Goal: Task Accomplishment & Management: Complete application form

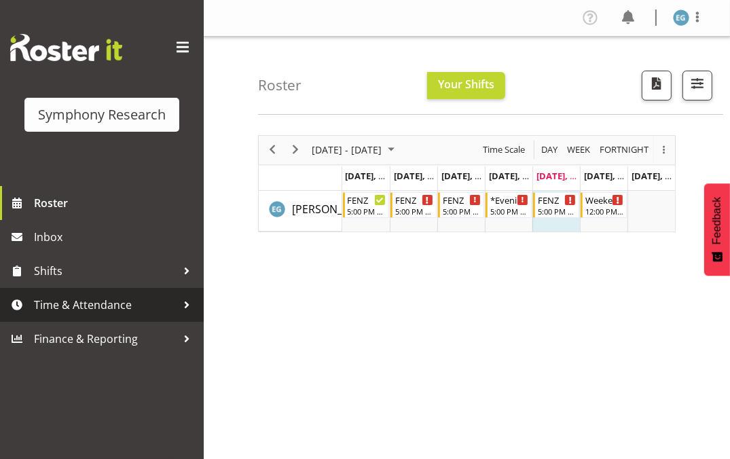
click at [92, 303] on span "Time & Attendance" at bounding box center [105, 305] width 143 height 20
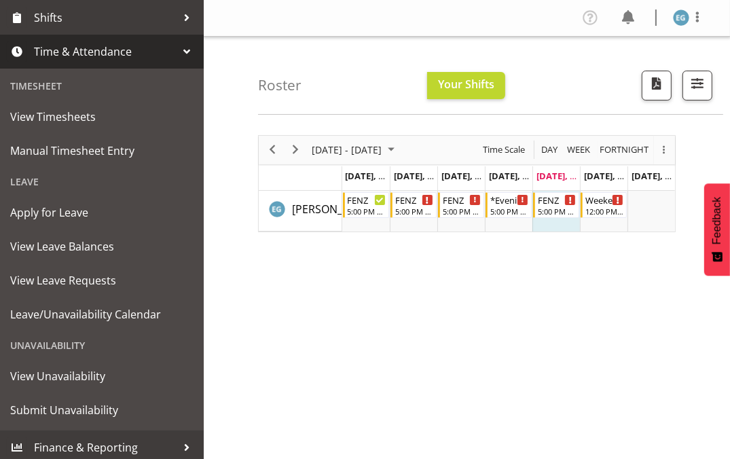
scroll to position [258, 0]
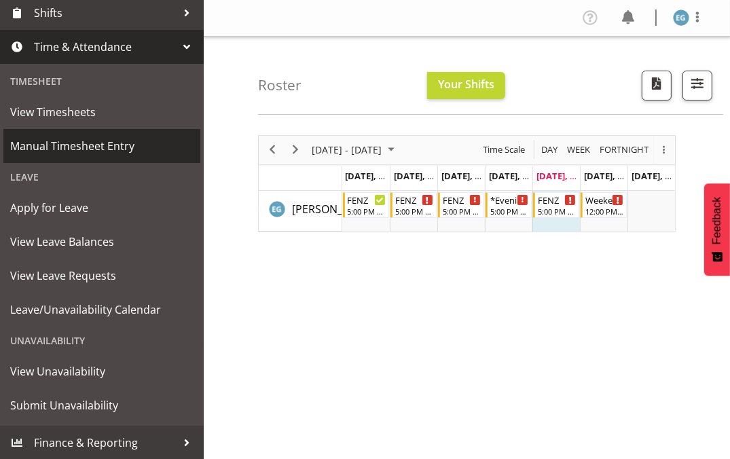
click at [88, 143] on span "Manual Timesheet Entry" at bounding box center [101, 146] width 183 height 20
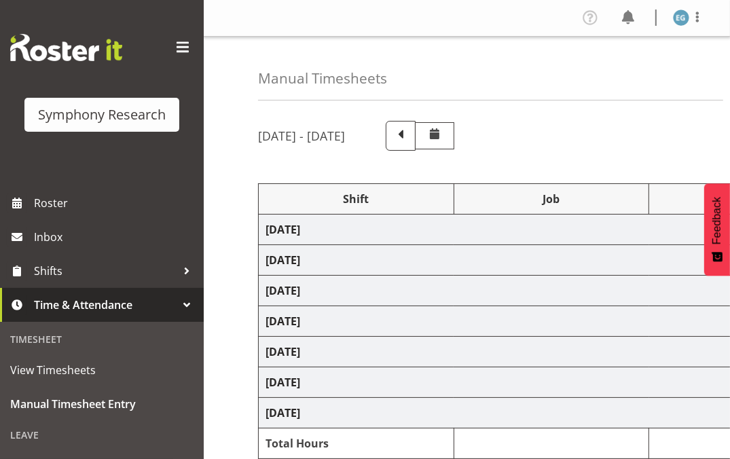
select select "48116"
select select "9636"
select select "297"
select select "48116"
select select "10242"
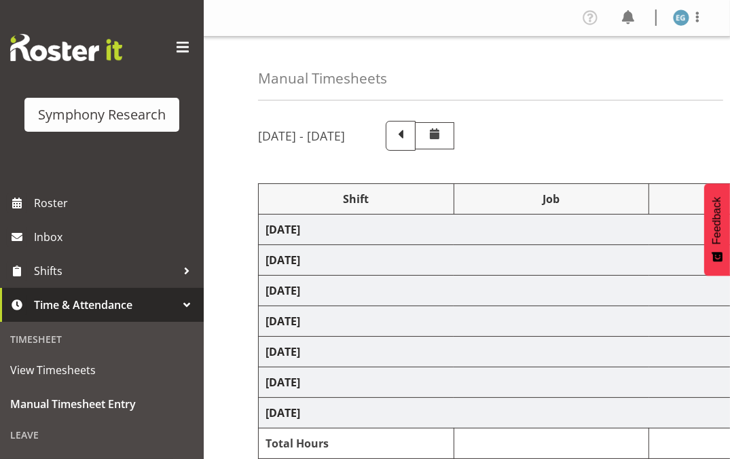
select select "48116"
select select "9636"
select select "48116"
select select "9636"
select select "48116"
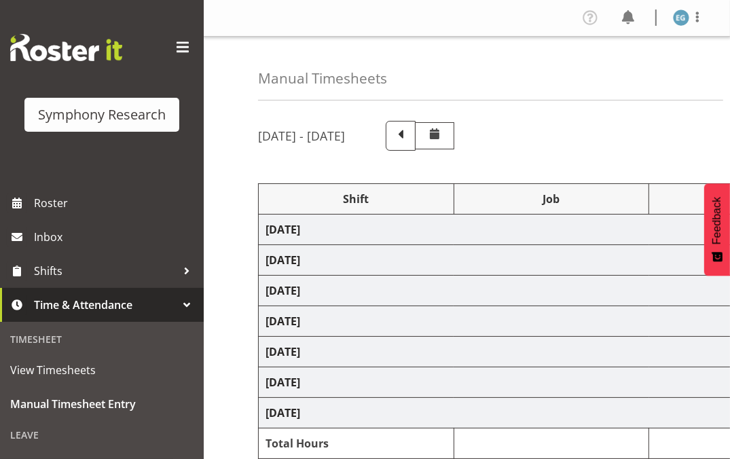
select select "10242"
select select "48116"
select select "9636"
select select "48116"
select select "10239"
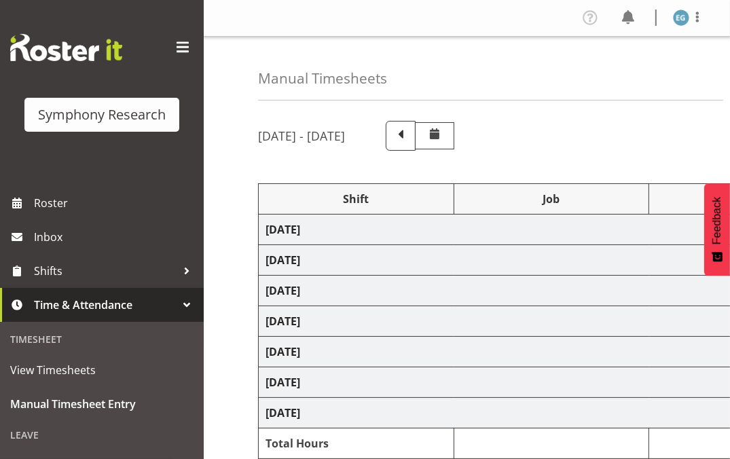
select select "297"
select select "48116"
select select "10239"
select select "48116"
select select "9636"
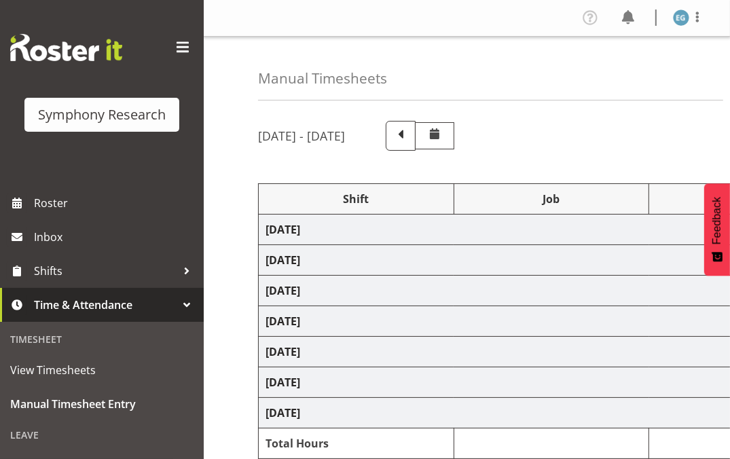
select select "13886"
select select "10239"
select select "48116"
select select "9636"
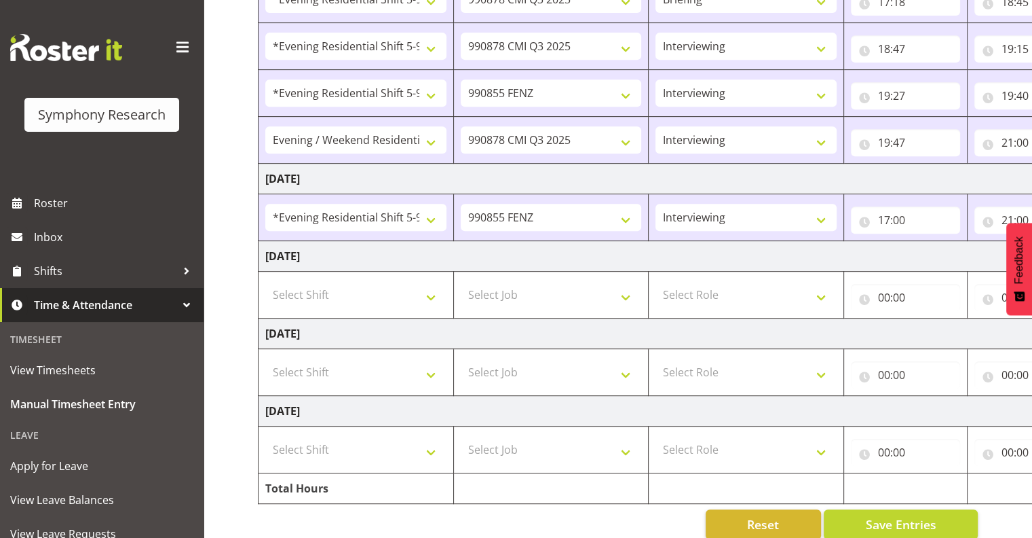
scroll to position [629, 0]
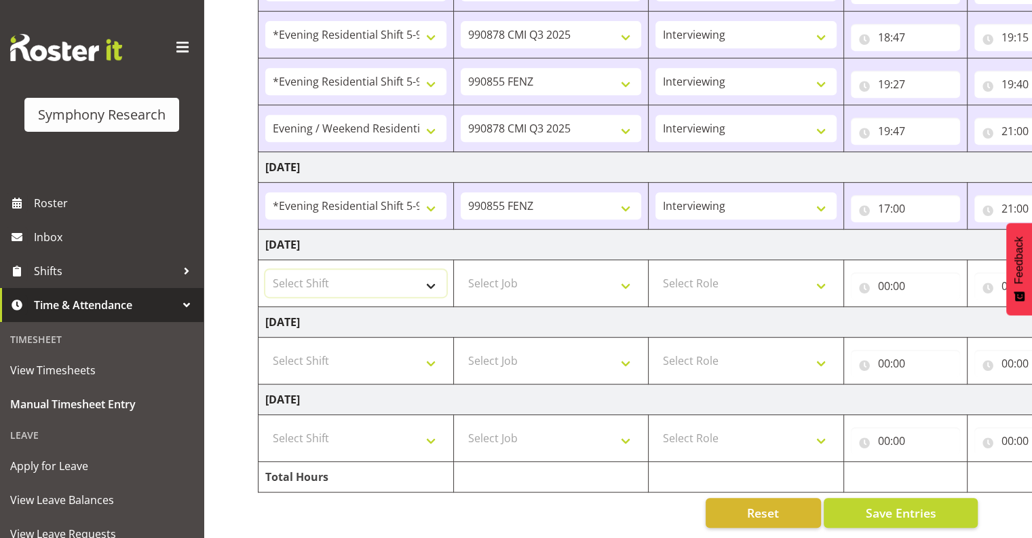
click at [430, 276] on select "Select Shift !!Project Briefing (Job to be assigned) !!Weekend Residential (Ros…" at bounding box center [355, 282] width 181 height 27
select select "48116"
click at [265, 269] on select "Select Shift !!Project Briefing (Job to be assigned) !!Weekend Residential (Ros…" at bounding box center [355, 282] width 181 height 27
click at [627, 274] on select "Select Job 550060 IF Admin 553492 World Poll Aus Wave 2 Main 2025 553500 BFM [D…" at bounding box center [551, 282] width 181 height 27
select select "9636"
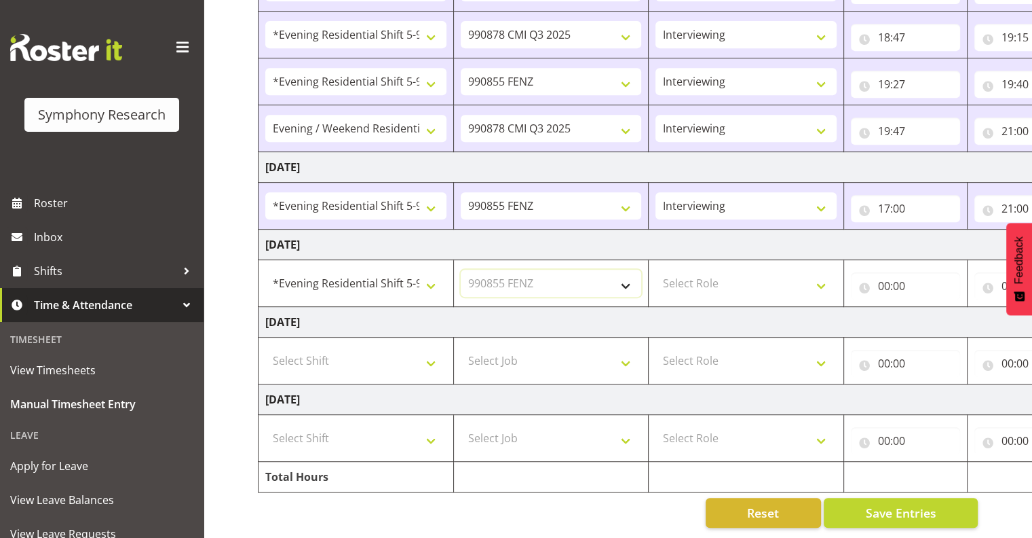
click at [461, 269] on select "Select Job 550060 IF Admin 553492 World Poll Aus Wave 2 Main 2025 553500 BFM [D…" at bounding box center [551, 282] width 181 height 27
click at [729, 272] on select "Select Role Interviewing Briefing" at bounding box center [746, 282] width 181 height 27
select select "47"
click at [656, 269] on select "Select Role Interviewing Briefing" at bounding box center [746, 282] width 181 height 27
click at [729, 274] on input "00:00" at bounding box center [905, 285] width 109 height 27
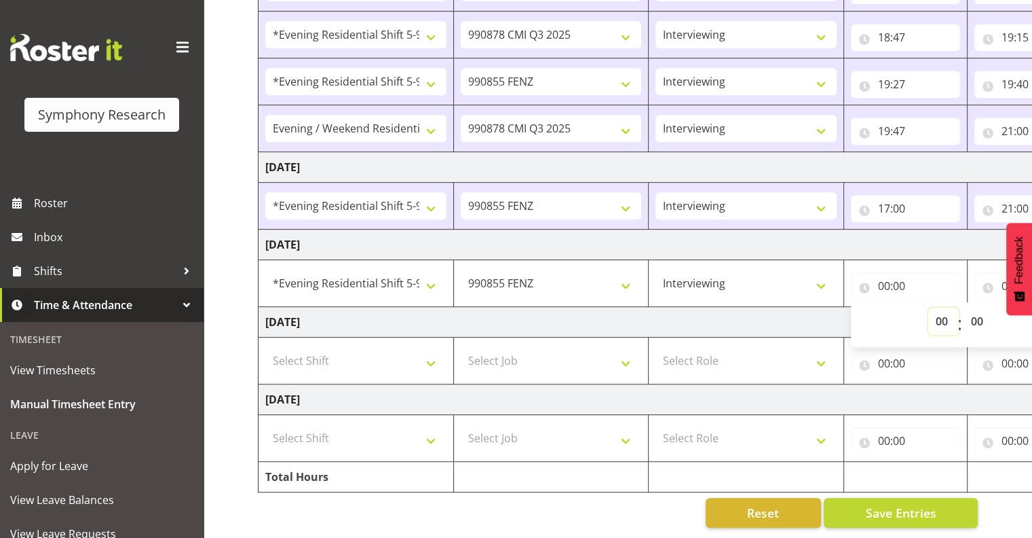
click at [729, 308] on select "00 01 02 03 04 05 06 07 08 09 10 11 12 13 14 15 16 17 18 19 20 21 22 23" at bounding box center [944, 321] width 31 height 27
select select "17"
click at [729, 308] on select "00 01 02 03 04 05 06 07 08 09 10 11 12 13 14 15 16 17 18 19 20 21 22 23" at bounding box center [944, 321] width 31 height 27
type input "17:00"
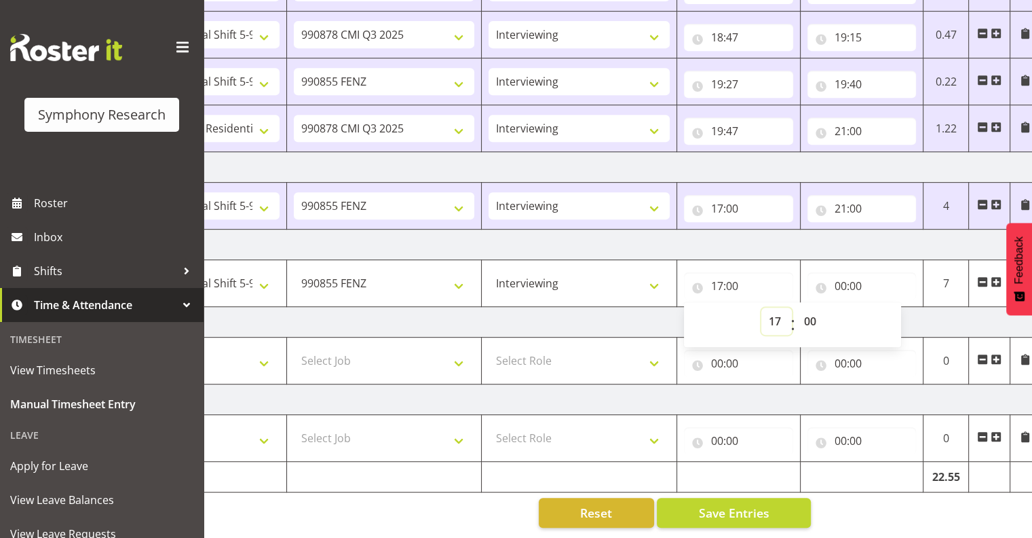
scroll to position [0, 176]
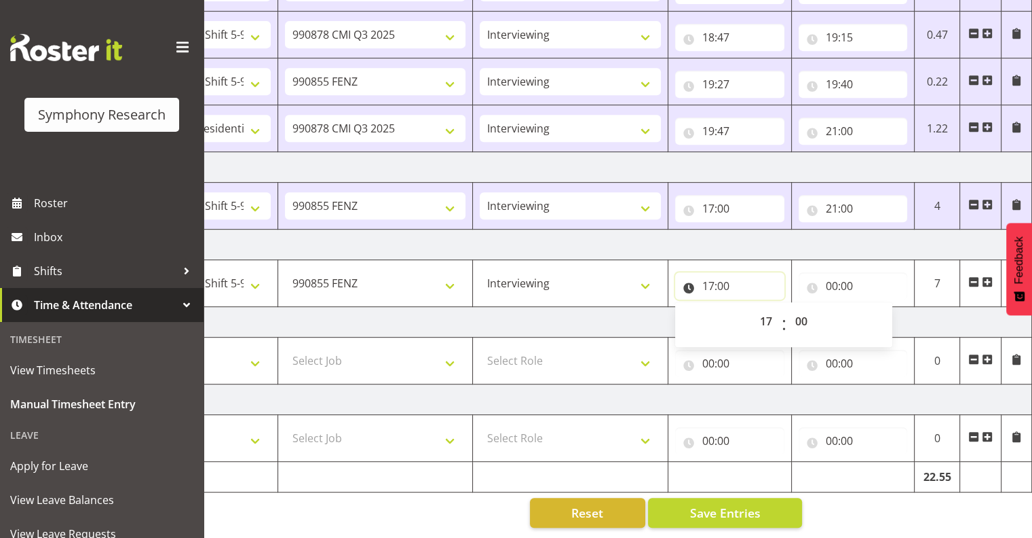
click at [729, 272] on input "17:00" at bounding box center [729, 285] width 109 height 27
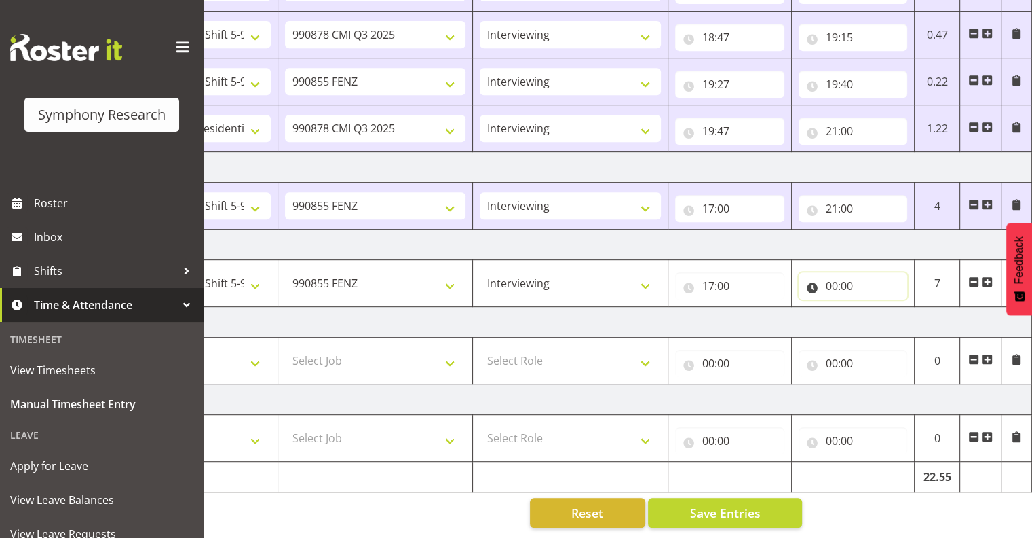
click at [729, 274] on input "00:00" at bounding box center [853, 285] width 109 height 27
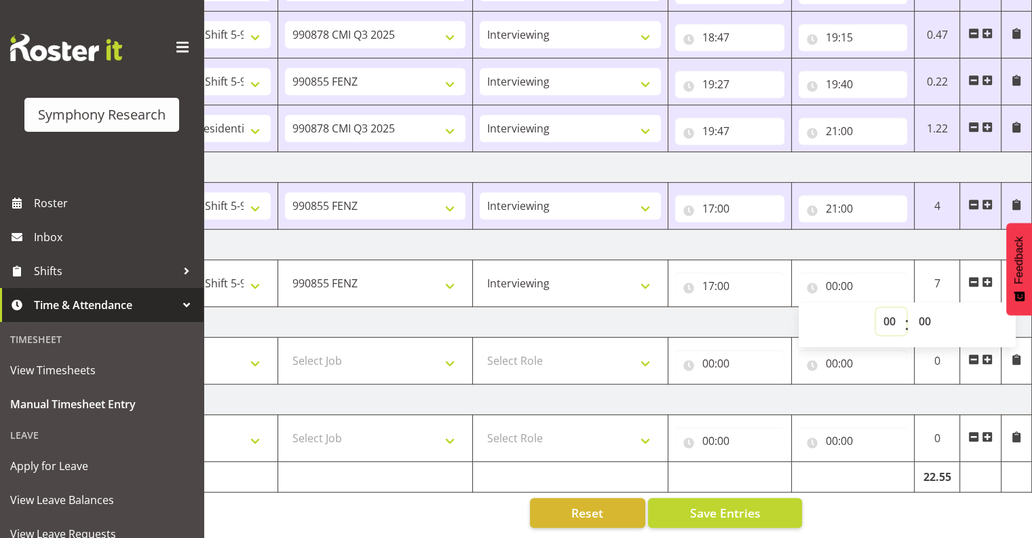
click at [729, 309] on select "00 01 02 03 04 05 06 07 08 09 10 11 12 13 14 15 16 17 18 19 20 21 22 23" at bounding box center [891, 321] width 31 height 27
select select "21"
click at [729, 308] on select "00 01 02 03 04 05 06 07 08 09 10 11 12 13 14 15 16 17 18 19 20 21 22 23" at bounding box center [891, 321] width 31 height 27
type input "21:00"
click at [728, 458] on span "Save Entries" at bounding box center [725, 513] width 71 height 18
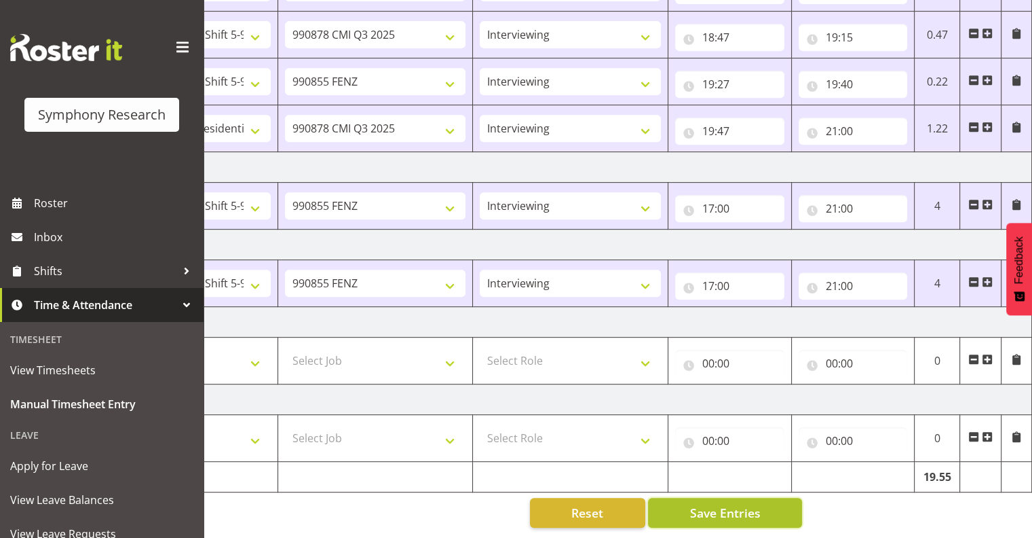
click at [729, 458] on span "Save Entries" at bounding box center [725, 513] width 71 height 18
